Goal: Find contact information: Find contact information

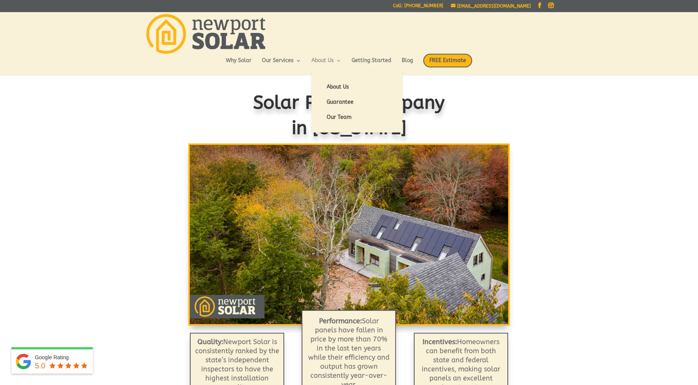
click at [321, 59] on link "About Us" at bounding box center [326, 64] width 30 height 13
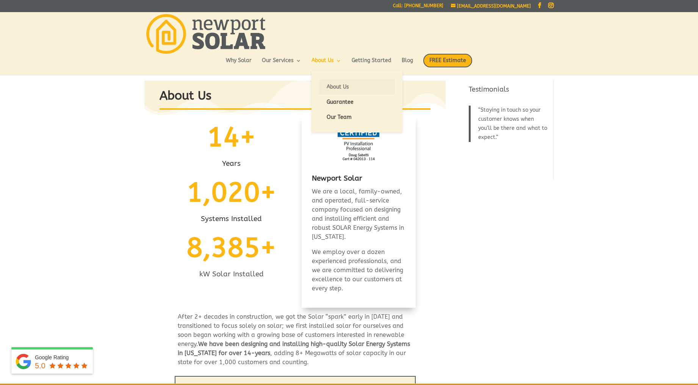
click at [336, 86] on link "About Us" at bounding box center [357, 87] width 76 height 15
click at [346, 86] on link "About Us" at bounding box center [357, 87] width 76 height 15
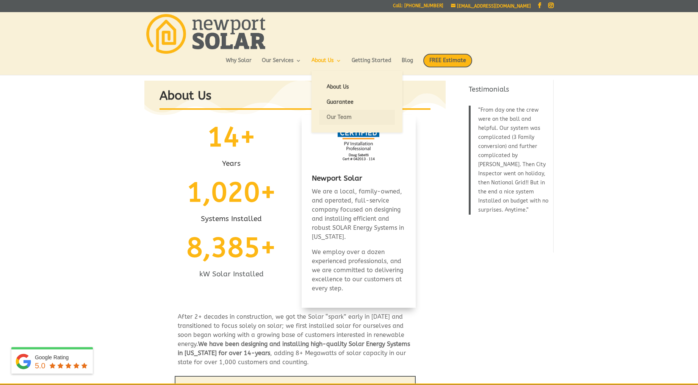
click at [330, 115] on link "Our Team" at bounding box center [357, 117] width 76 height 15
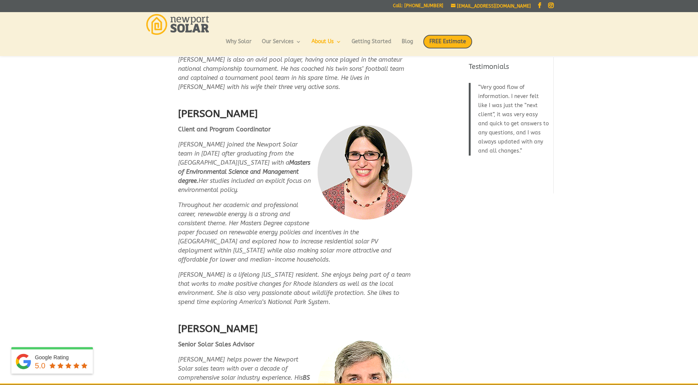
scroll to position [333, 0]
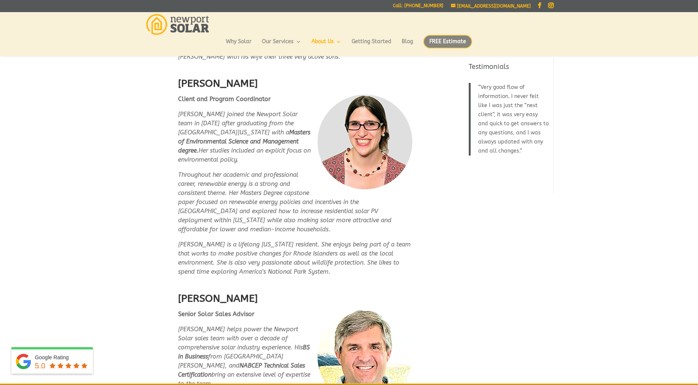
click at [457, 40] on span "FREE Estimate" at bounding box center [447, 42] width 49 height 14
